Goal: Task Accomplishment & Management: Complete application form

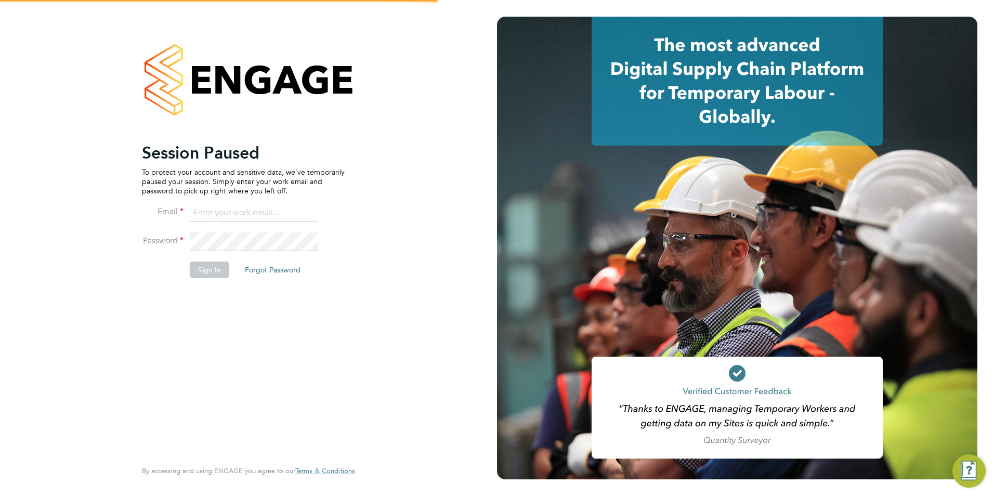
type input "libby@18rec.com"
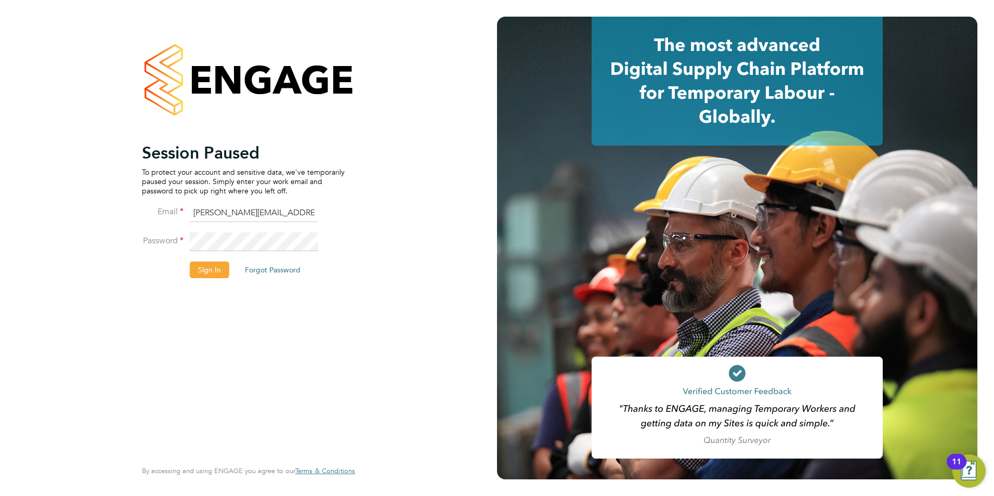
click at [217, 266] on button "Sign In" at bounding box center [210, 270] width 40 height 17
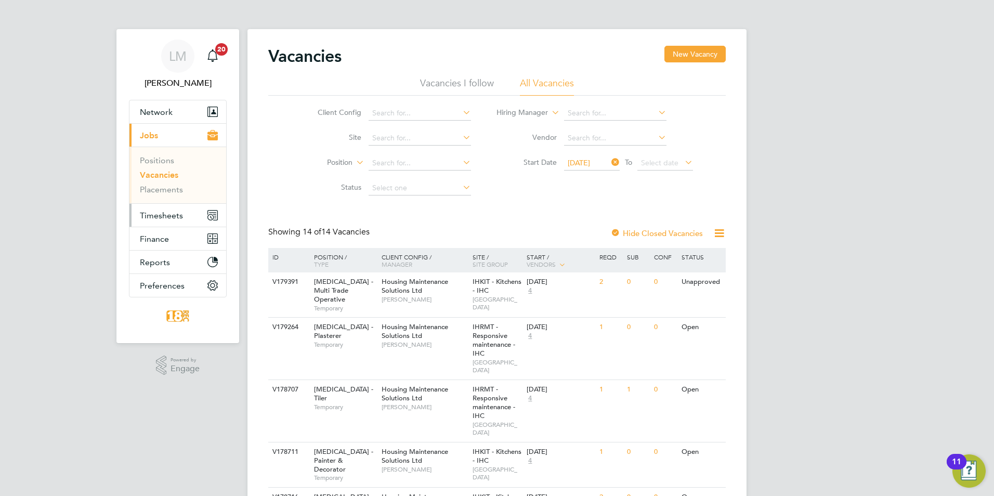
click at [155, 209] on button "Timesheets" at bounding box center [177, 215] width 97 height 23
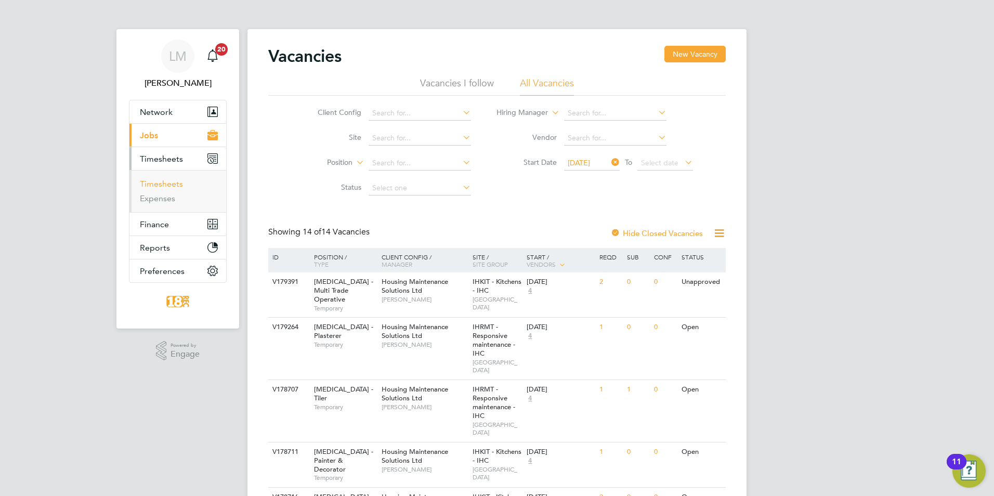
click at [165, 186] on link "Timesheets" at bounding box center [161, 184] width 43 height 10
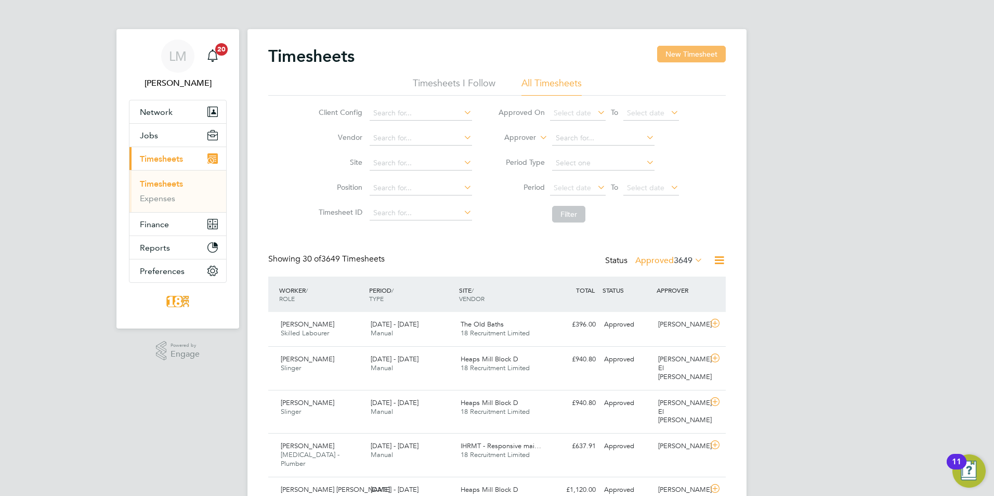
click at [706, 54] on button "New Timesheet" at bounding box center [691, 54] width 69 height 17
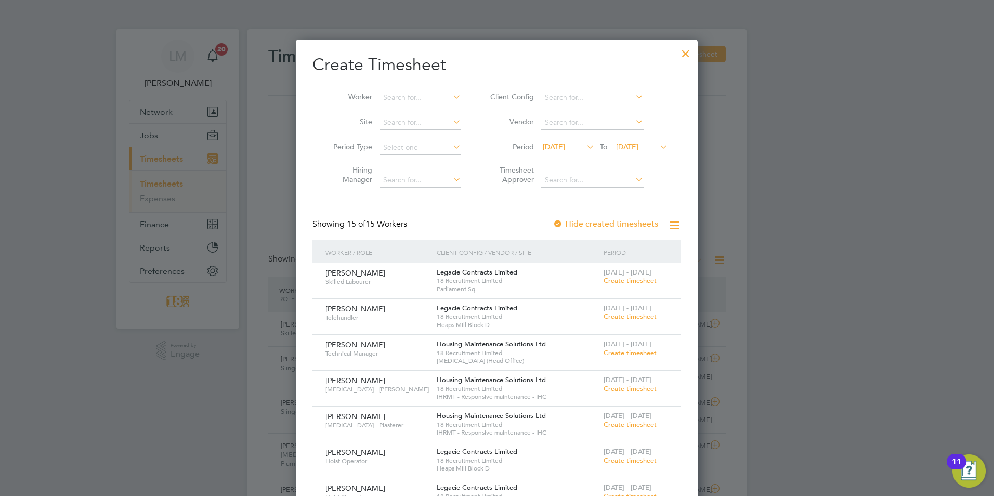
click at [637, 353] on span "Create timesheet" at bounding box center [630, 352] width 53 height 9
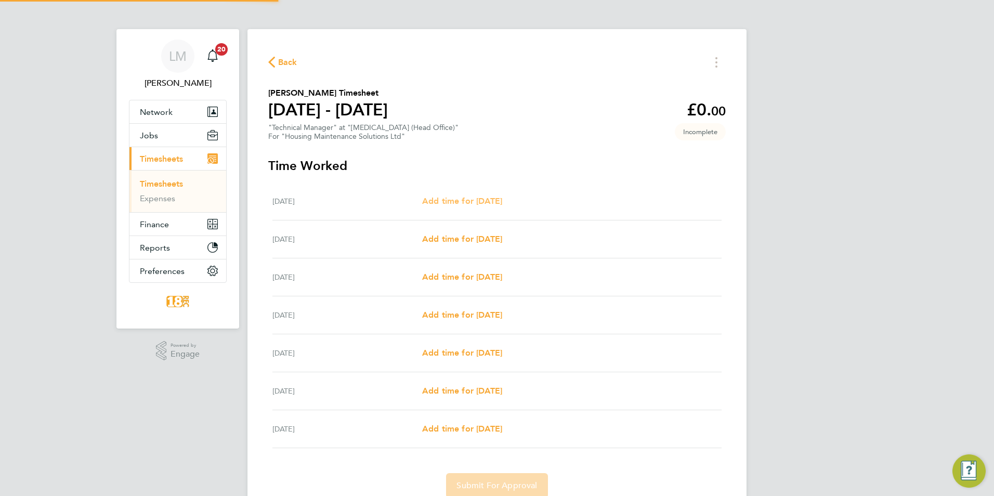
click at [485, 205] on span "Add time for [DATE]" at bounding box center [462, 201] width 80 height 10
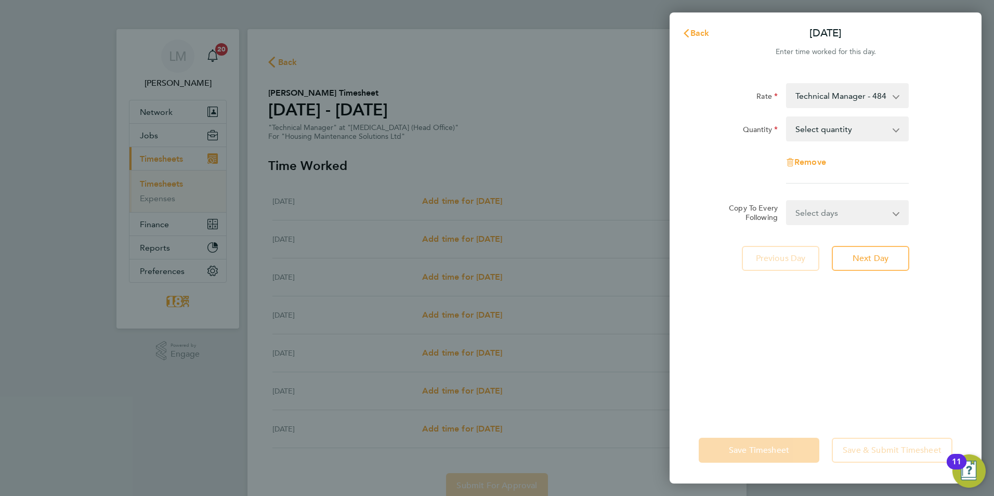
click at [810, 128] on select "Select quantity 0.5 1" at bounding box center [841, 129] width 108 height 23
select select "1"
click at [787, 118] on select "Select quantity 0.5 1" at bounding box center [841, 129] width 108 height 23
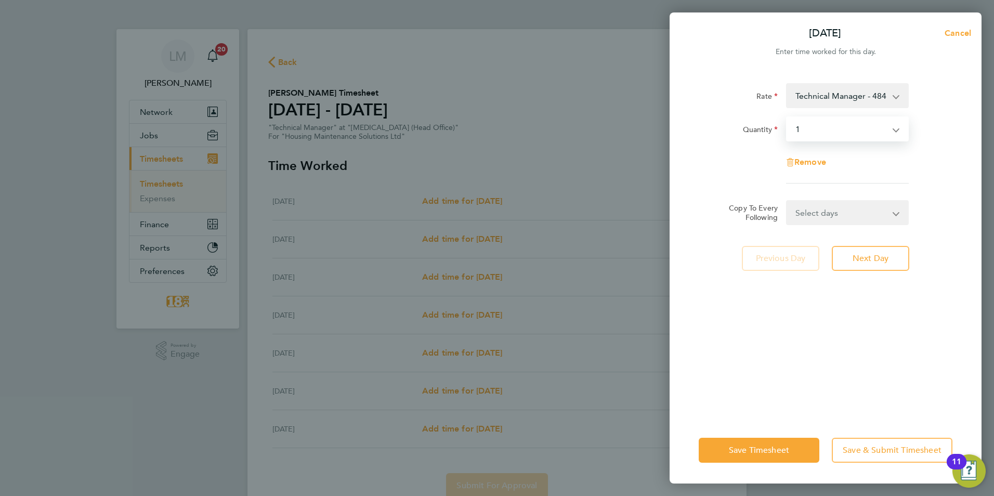
click at [818, 217] on select "Select days Day Weekday (Mon-Fri) Weekend (Sat-Sun) [DATE] [DATE] [DATE] [DATE]…" at bounding box center [841, 212] width 109 height 23
select select "WEEKDAY"
click at [787, 201] on select "Select days Day Weekday (Mon-Fri) Weekend (Sat-Sun) [DATE] [DATE] [DATE] [DATE]…" at bounding box center [841, 212] width 109 height 23
select select "[DATE]"
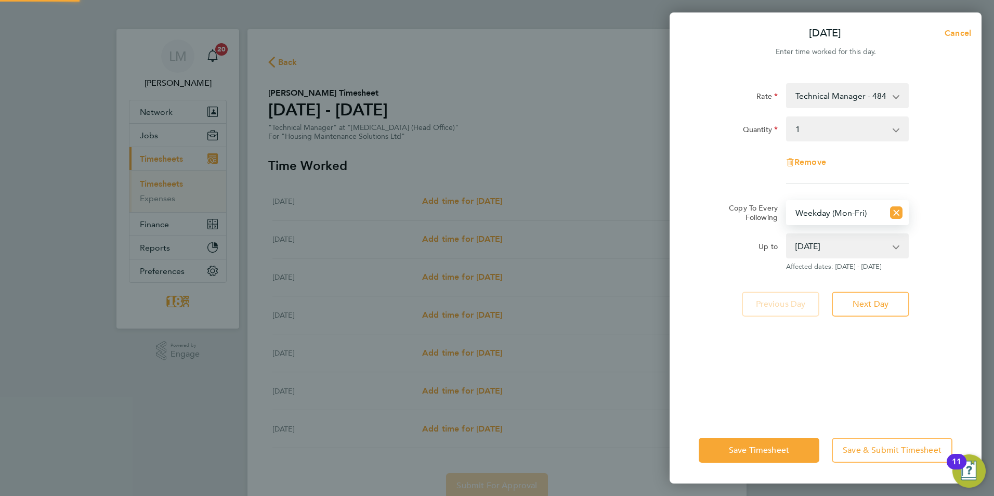
click at [971, 218] on div "Rate Technical Manager - 484.50 Quantity Select quantity 0.5 1 Remove Copy To E…" at bounding box center [826, 244] width 312 height 346
click at [761, 443] on button "Save Timesheet" at bounding box center [759, 450] width 121 height 25
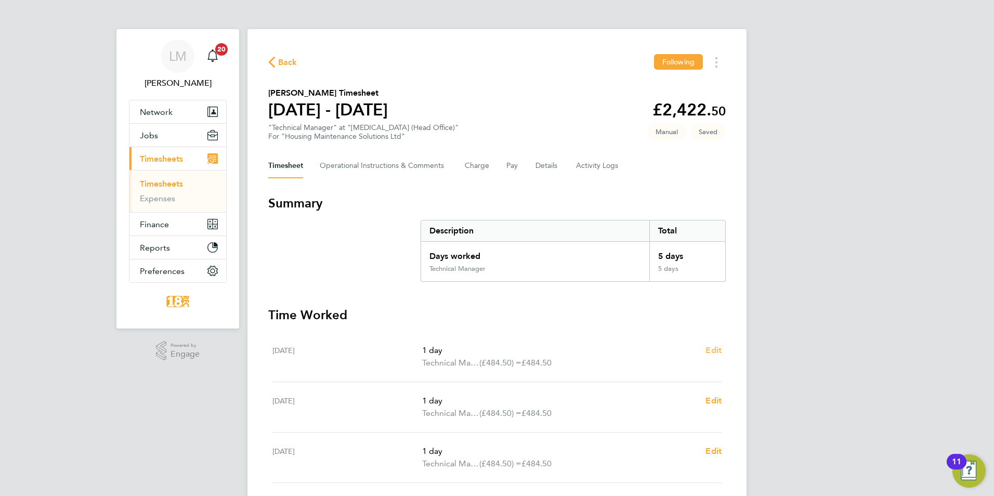
click at [719, 346] on span "Edit" at bounding box center [714, 350] width 16 height 10
select select "1"
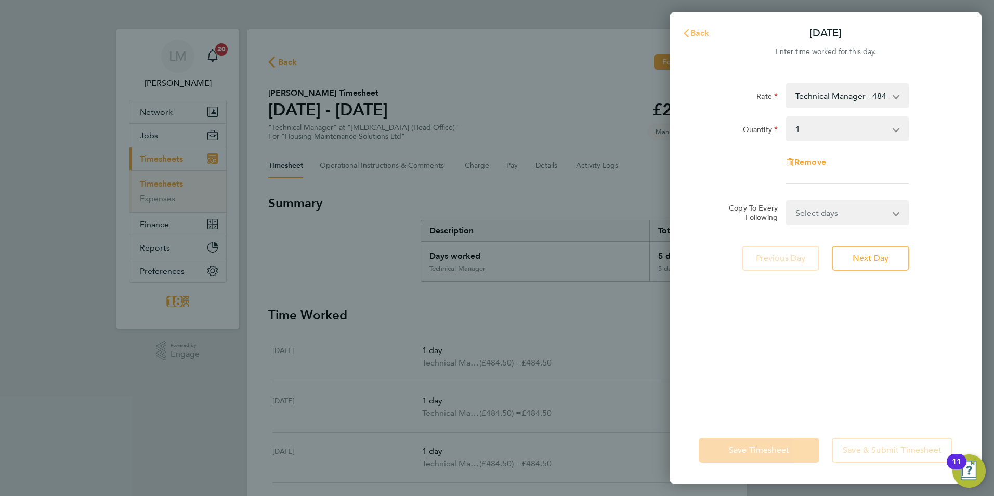
click at [712, 38] on button "Back" at bounding box center [696, 33] width 48 height 21
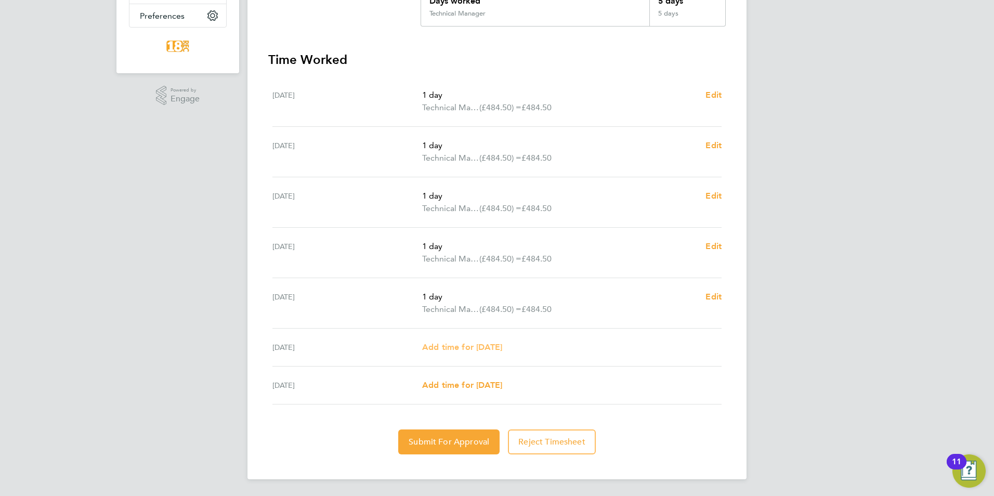
click at [502, 343] on span "Add time for [DATE]" at bounding box center [462, 347] width 80 height 10
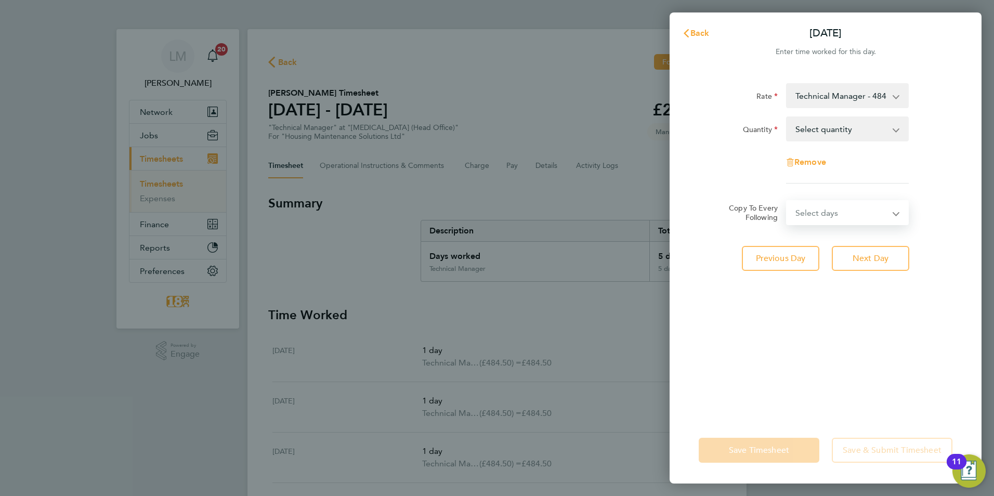
click at [795, 214] on select "Select days [DATE]" at bounding box center [841, 212] width 109 height 23
drag, startPoint x: 912, startPoint y: 163, endPoint x: 886, endPoint y: 127, distance: 43.6
click at [910, 152] on div "Remove" at bounding box center [826, 162] width 262 height 25
click at [881, 125] on select "Select quantity 0.5 1" at bounding box center [841, 129] width 108 height 23
click at [787, 118] on select "Select quantity 0.5 1" at bounding box center [841, 129] width 108 height 23
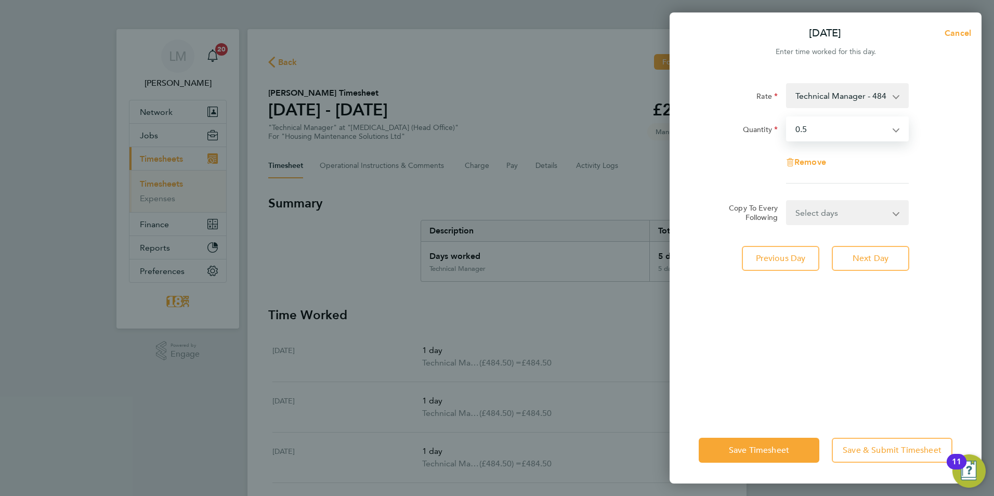
drag, startPoint x: 848, startPoint y: 120, endPoint x: 848, endPoint y: 127, distance: 6.8
click at [848, 121] on select "Select quantity 0.5 1" at bounding box center [841, 129] width 108 height 23
select select "1"
click at [787, 118] on select "Select quantity 0.5 1" at bounding box center [841, 129] width 108 height 23
click at [919, 178] on div "Rate Technical Manager - 484.50 Quantity Select quantity 0.5 1 Remove" at bounding box center [826, 133] width 254 height 100
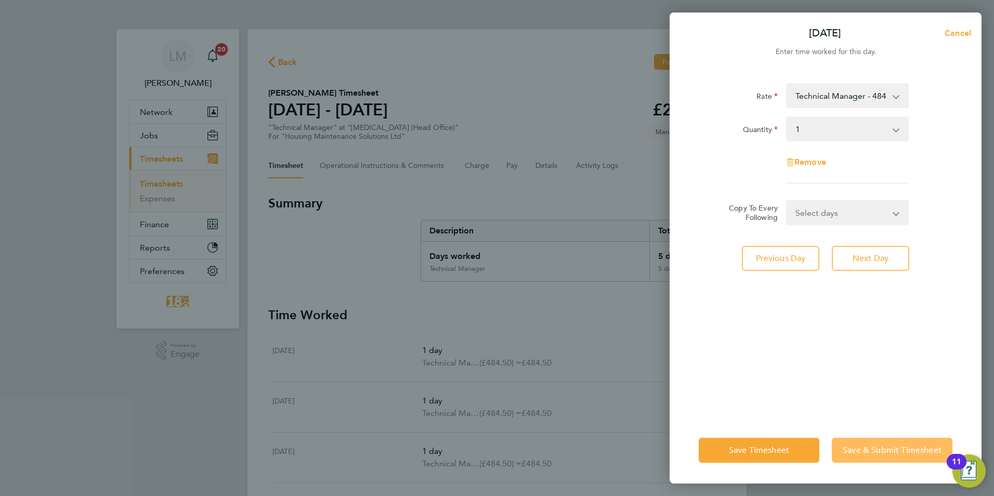
click at [887, 442] on button "Save & Submit Timesheet" at bounding box center [892, 450] width 121 height 25
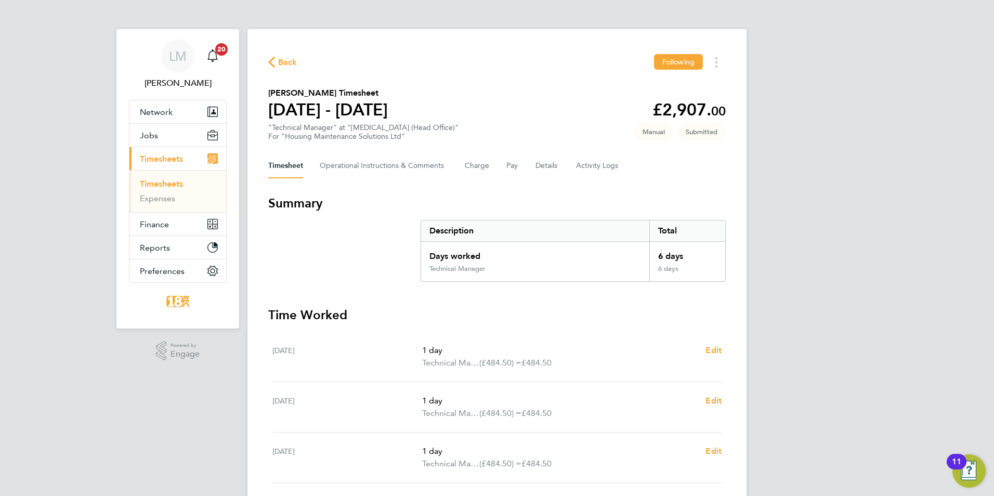
click at [989, 202] on div "[PERSON_NAME] Notifications 20 Applications: Network Businesses Sites Workers C…" at bounding box center [497, 382] width 994 height 764
click at [167, 184] on link "Timesheets" at bounding box center [161, 184] width 43 height 10
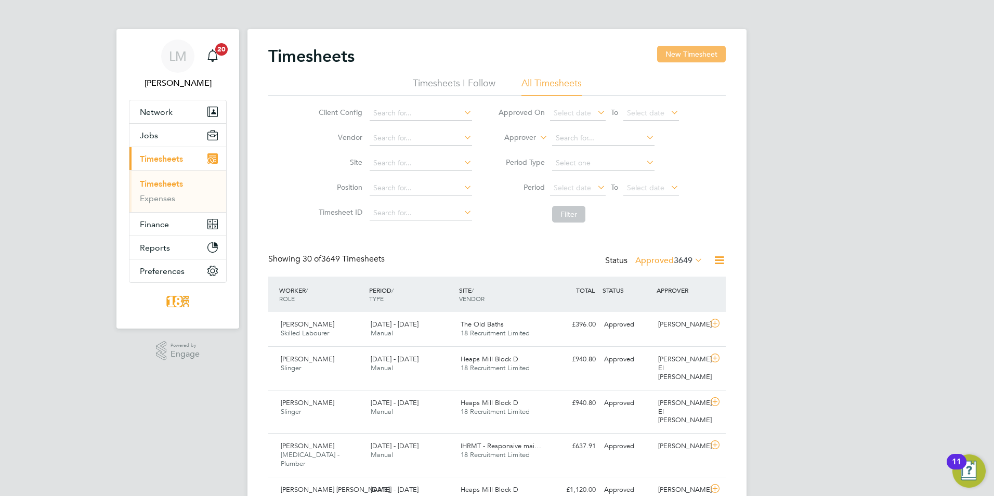
click at [681, 56] on button "New Timesheet" at bounding box center [691, 54] width 69 height 17
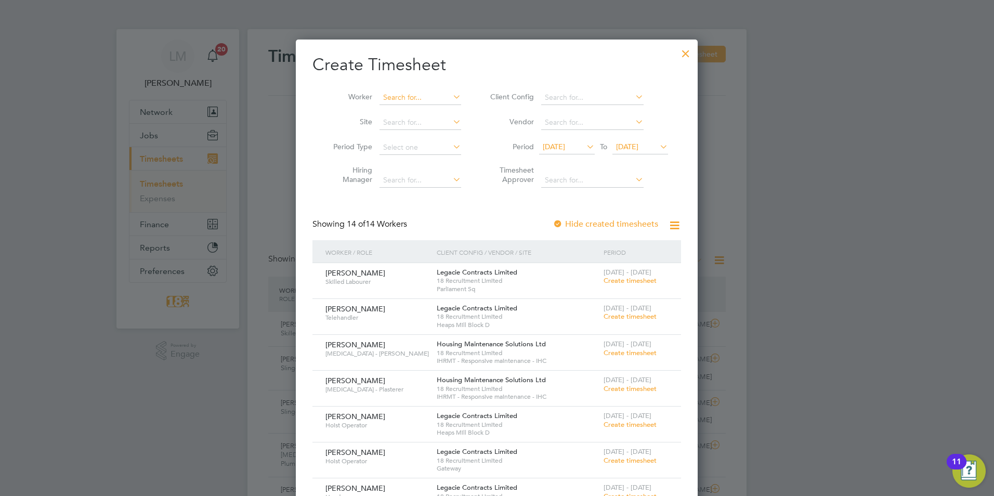
click at [430, 97] on input at bounding box center [421, 97] width 82 height 15
drag, startPoint x: 317, startPoint y: 154, endPoint x: 342, endPoint y: 154, distance: 25.5
click at [318, 154] on li "Period Type" at bounding box center [394, 147] width 162 height 25
click at [601, 94] on input at bounding box center [592, 97] width 102 height 15
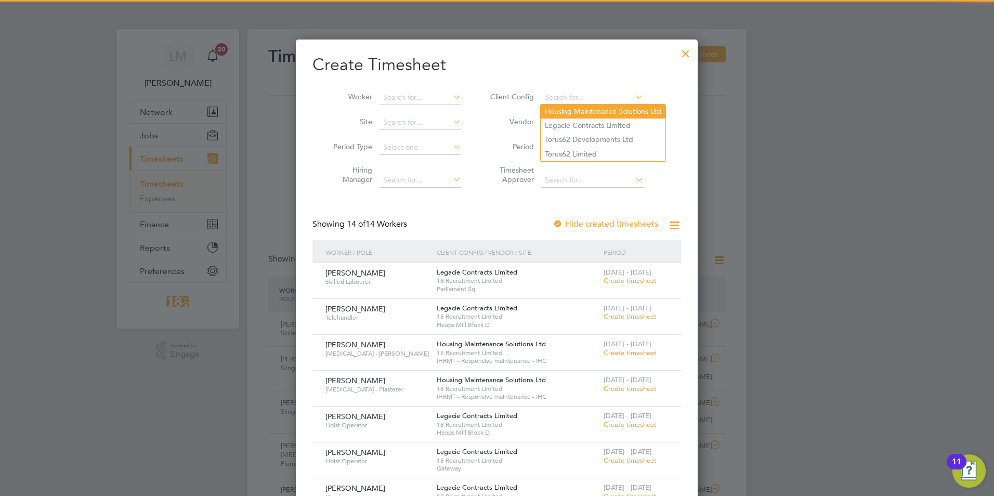
click at [601, 108] on li "Housing Maintenance Solutions Ltd" at bounding box center [603, 112] width 125 height 14
type input "Housing Maintenance Solutions Ltd"
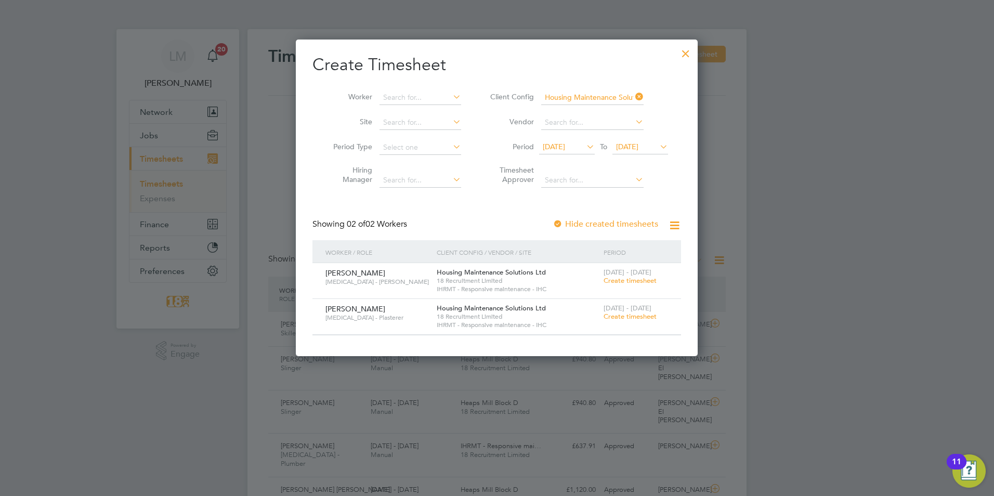
click at [815, 226] on div at bounding box center [497, 248] width 994 height 496
click at [687, 52] on div at bounding box center [686, 51] width 19 height 19
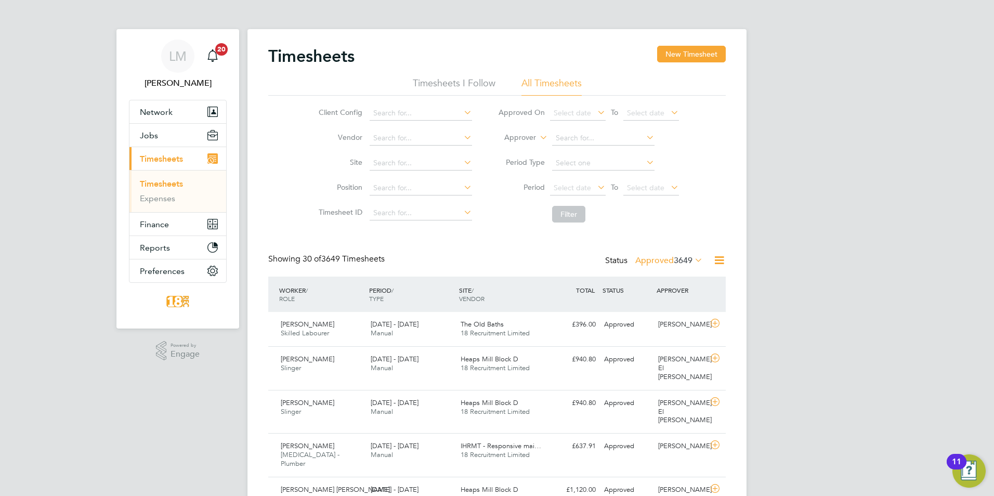
click at [669, 257] on label "Approved 3649" at bounding box center [669, 260] width 68 height 10
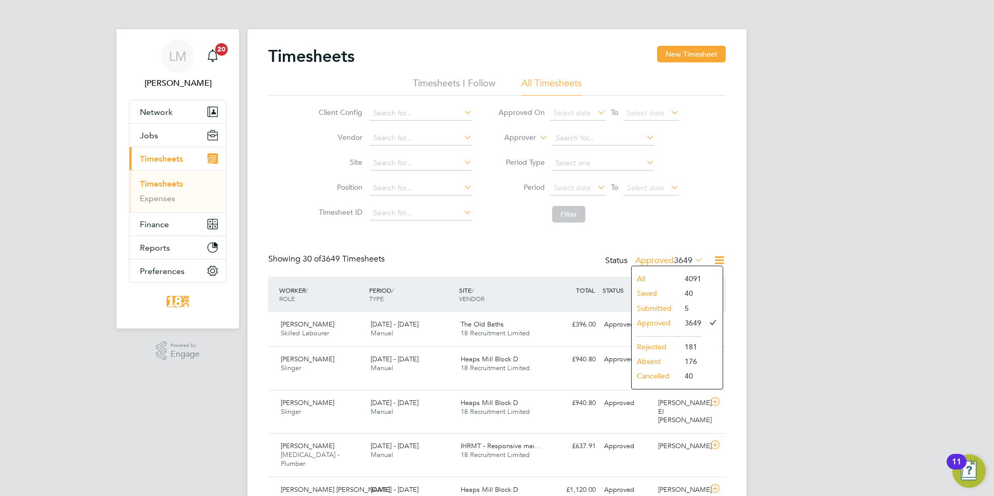
click at [658, 301] on li "Submitted" at bounding box center [656, 308] width 48 height 15
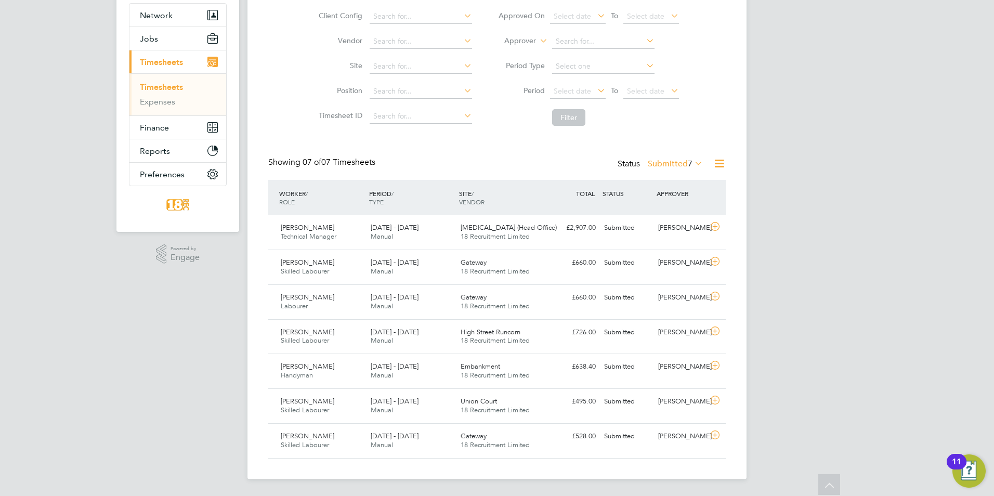
click at [676, 159] on label "Submitted 7" at bounding box center [675, 164] width 55 height 10
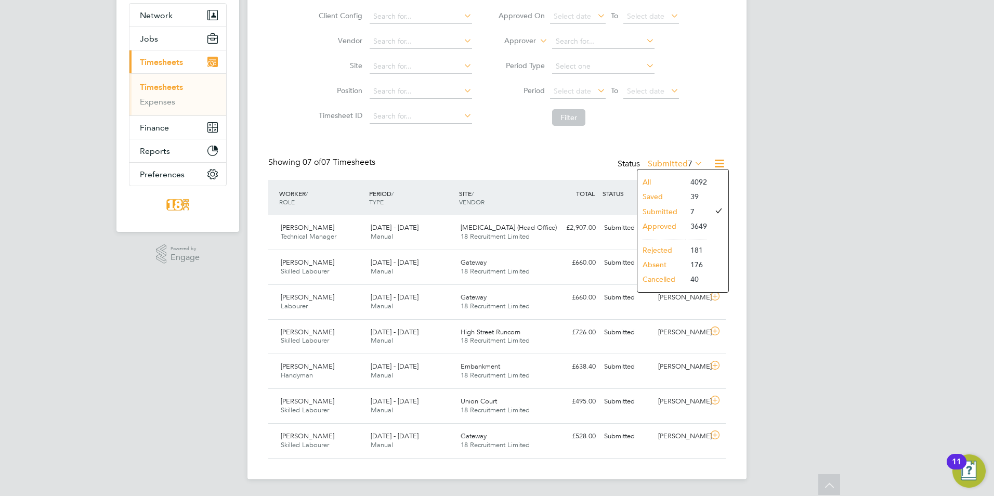
click at [660, 196] on li "Saved" at bounding box center [662, 196] width 48 height 15
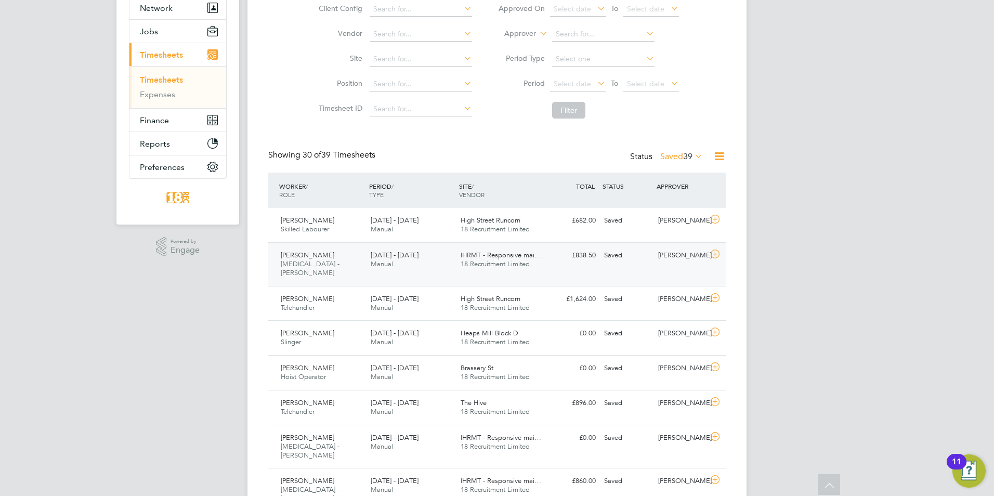
click at [400, 256] on span "[DATE] - [DATE]" at bounding box center [395, 255] width 48 height 9
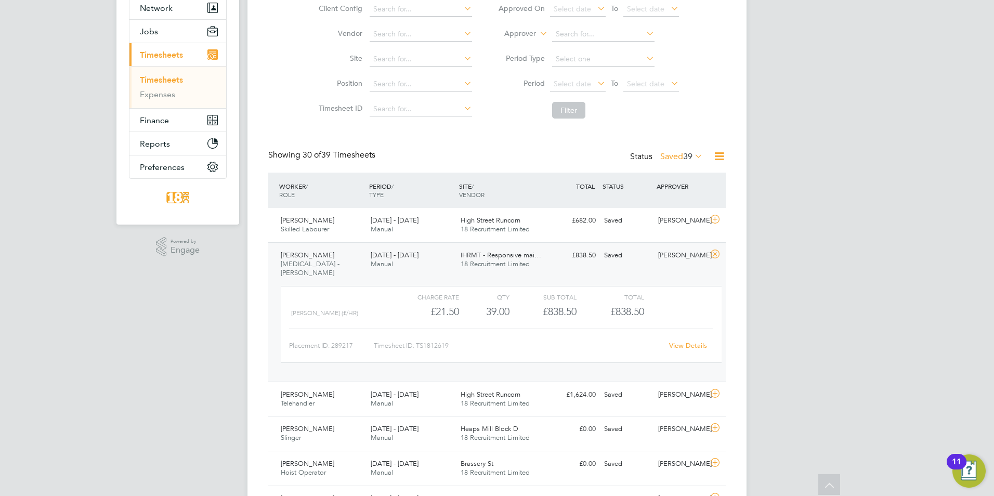
click at [689, 341] on link "View Details" at bounding box center [688, 345] width 38 height 9
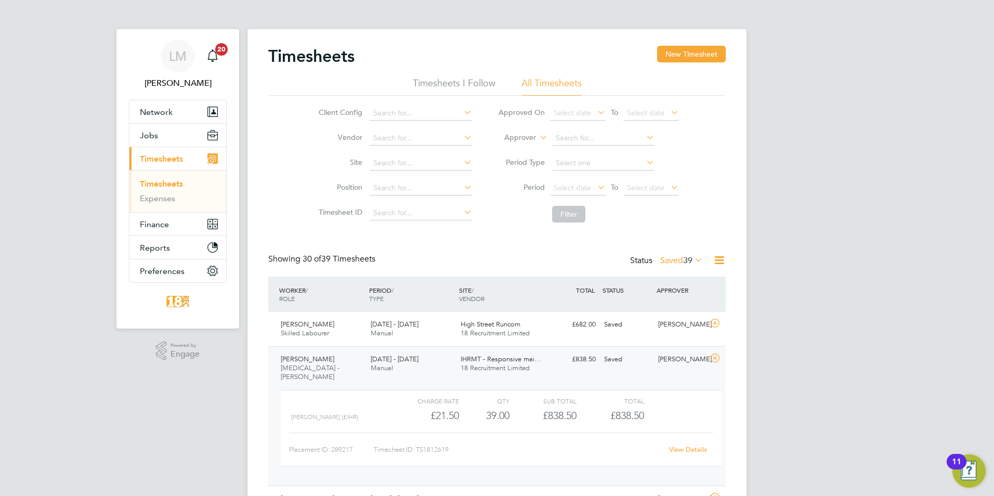
click at [160, 184] on link "Timesheets" at bounding box center [161, 184] width 43 height 10
click at [161, 180] on link "Timesheets" at bounding box center [161, 184] width 43 height 10
click at [175, 159] on span "Timesheets" at bounding box center [161, 159] width 43 height 10
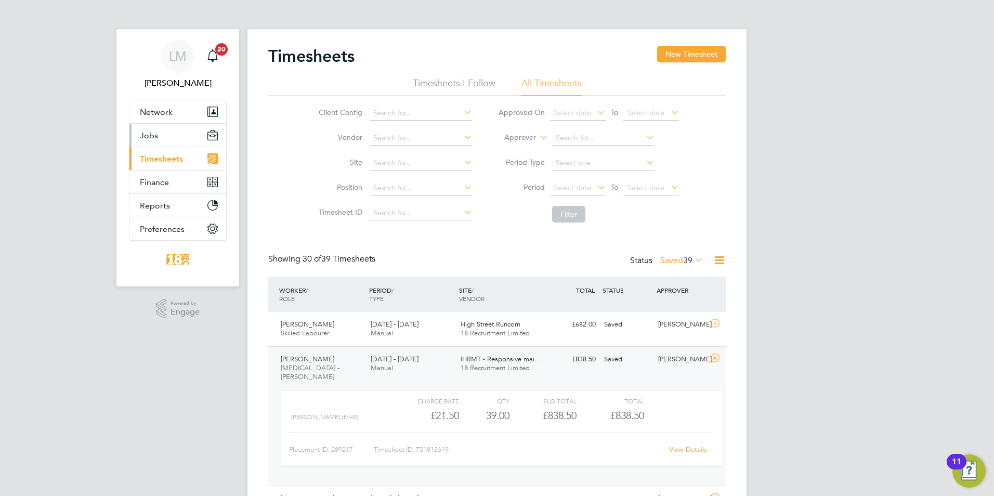
click at [170, 129] on button "Jobs" at bounding box center [177, 135] width 97 height 23
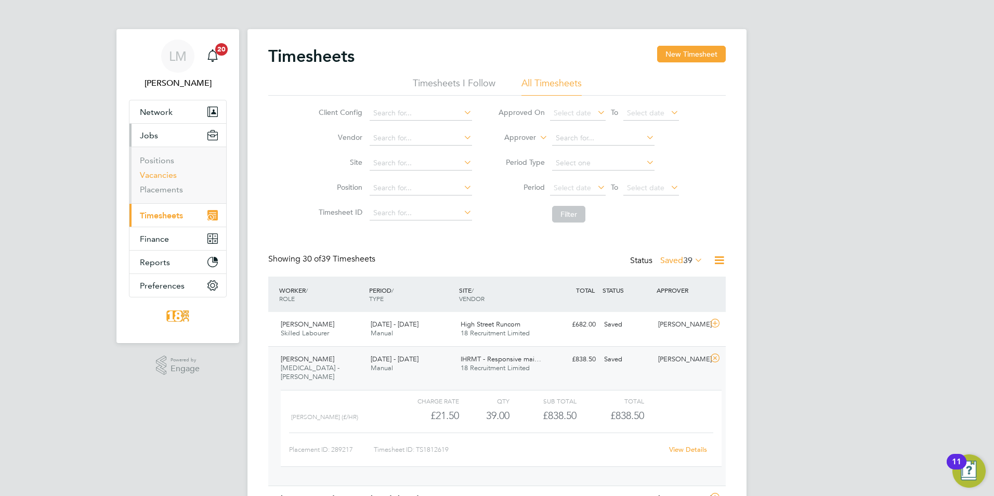
click at [155, 173] on link "Vacancies" at bounding box center [158, 175] width 37 height 10
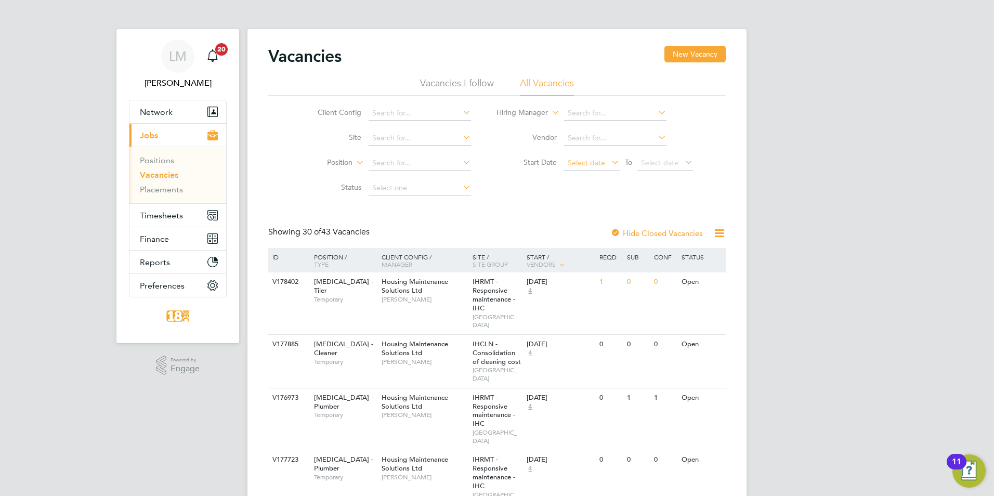
click at [590, 169] on span "Select date" at bounding box center [592, 164] width 56 height 14
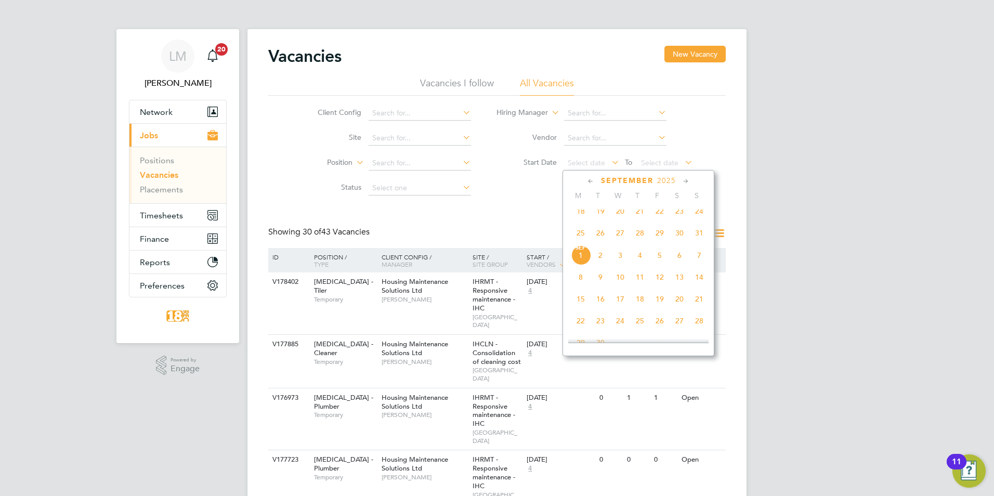
click at [579, 220] on span "18" at bounding box center [581, 211] width 20 height 20
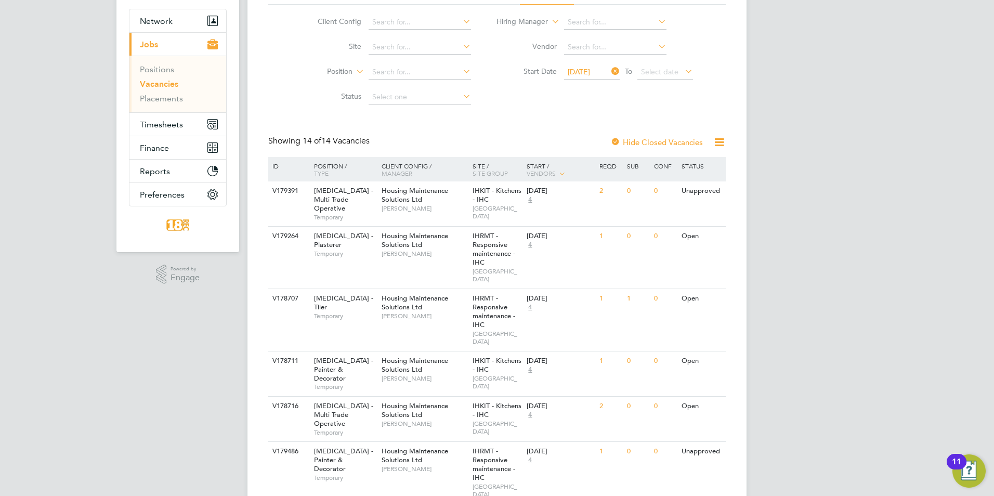
scroll to position [104, 0]
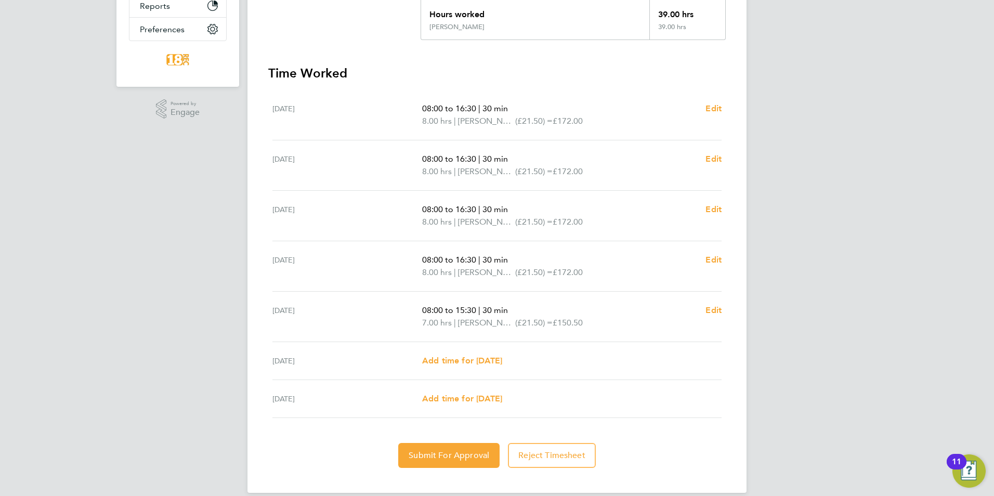
scroll to position [255, 0]
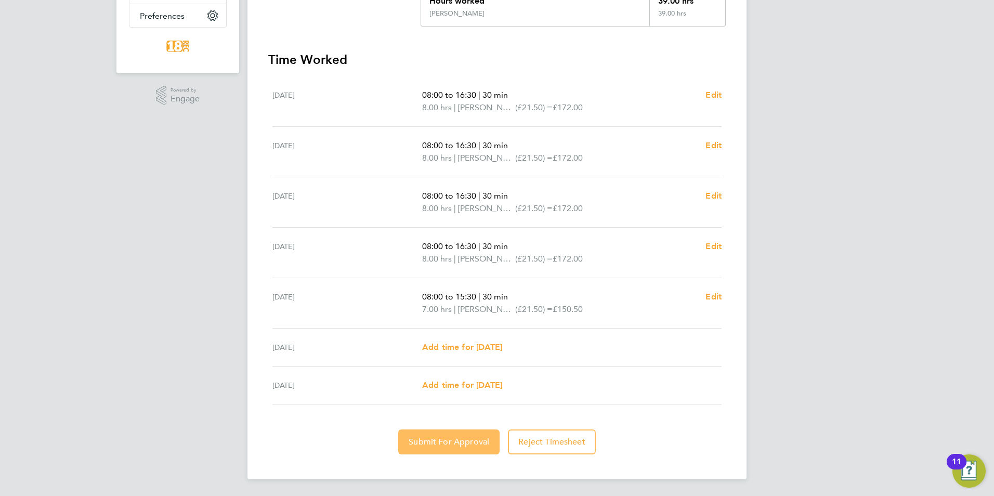
click at [464, 446] on span "Submit For Approval" at bounding box center [449, 442] width 81 height 10
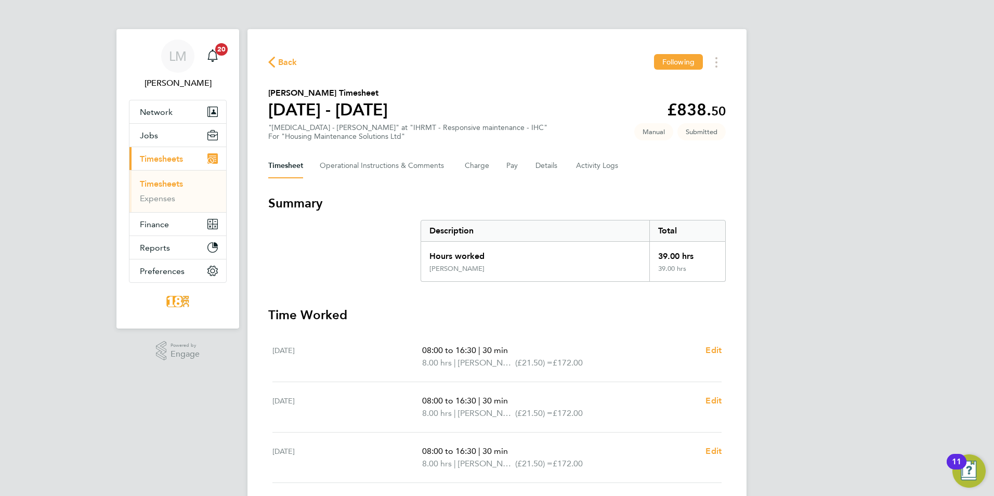
click at [163, 183] on link "Timesheets" at bounding box center [161, 184] width 43 height 10
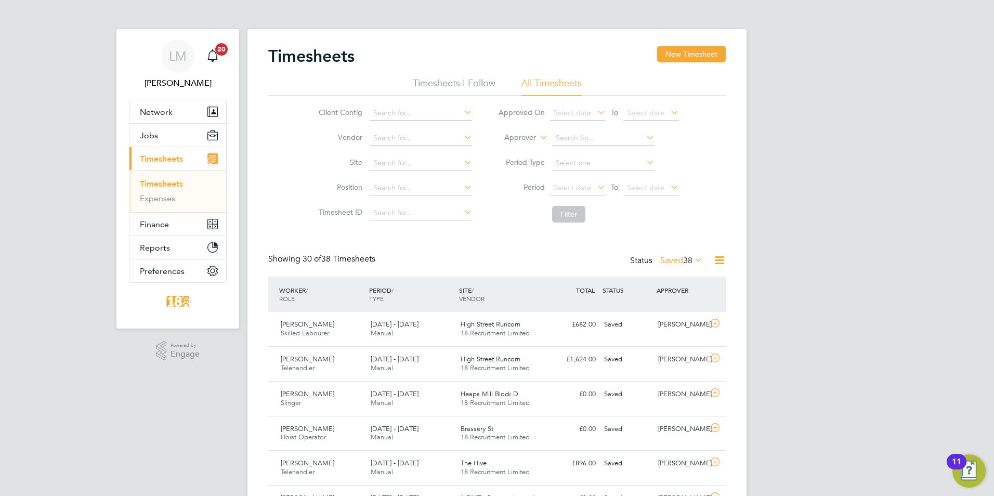
click at [164, 185] on link "Timesheets" at bounding box center [161, 184] width 43 height 10
